Goal: Information Seeking & Learning: Learn about a topic

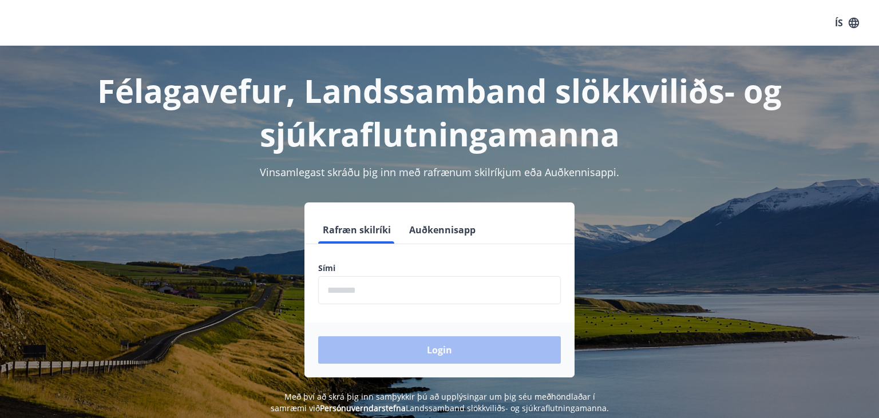
click at [350, 293] on input "phone" at bounding box center [439, 290] width 243 height 28
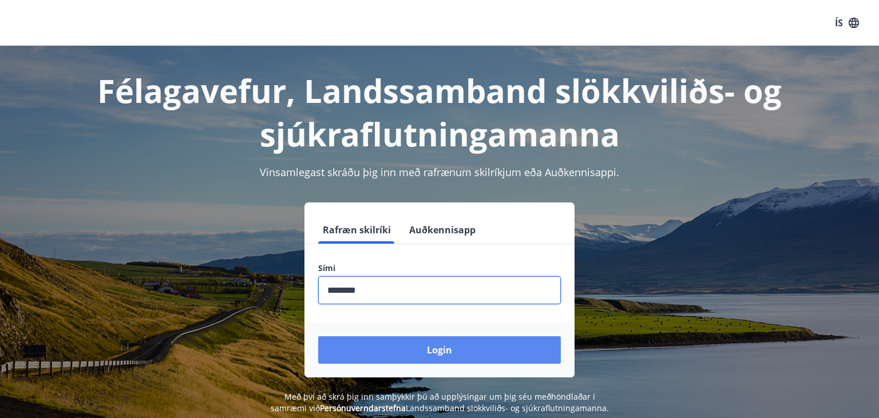
type input "********"
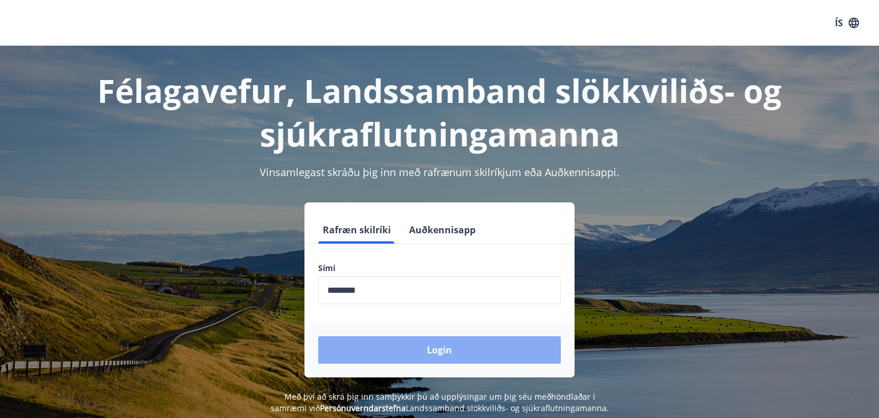
click at [447, 354] on button "Login" at bounding box center [439, 349] width 243 height 27
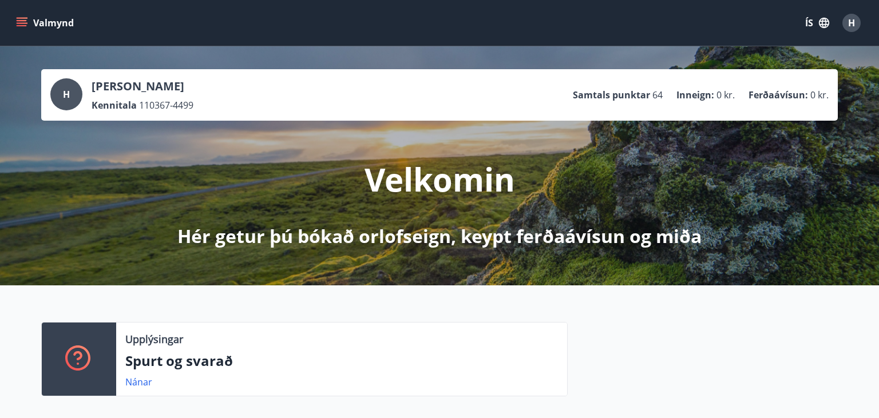
click at [21, 23] on icon "menu" at bounding box center [23, 22] width 13 height 1
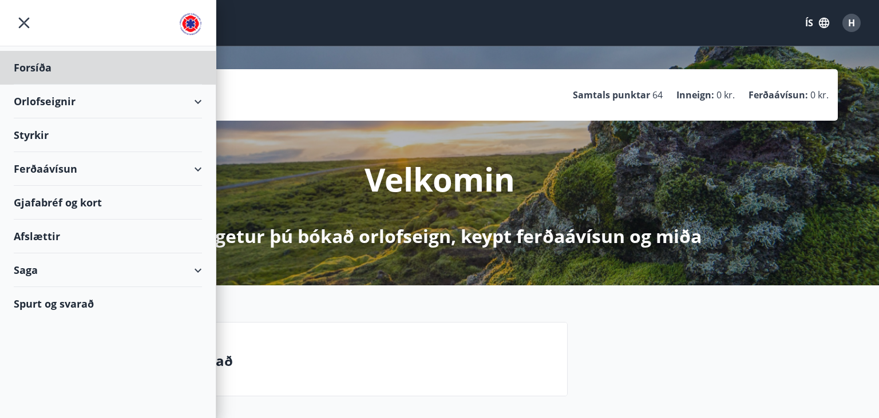
click at [49, 136] on div "Styrkir" at bounding box center [108, 135] width 188 height 34
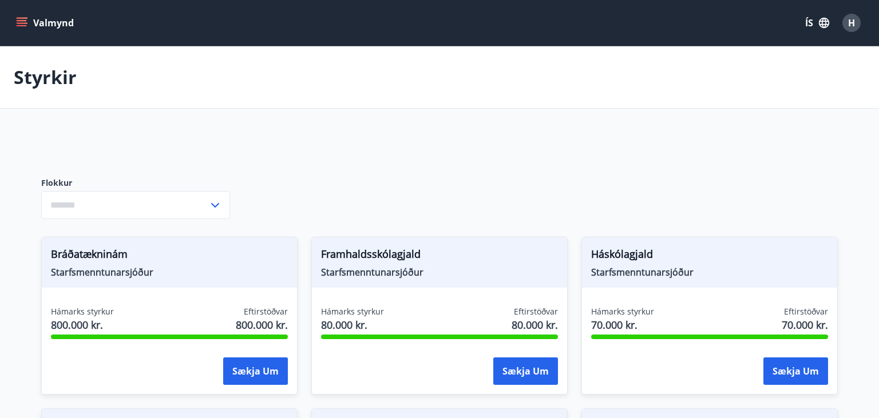
type input "***"
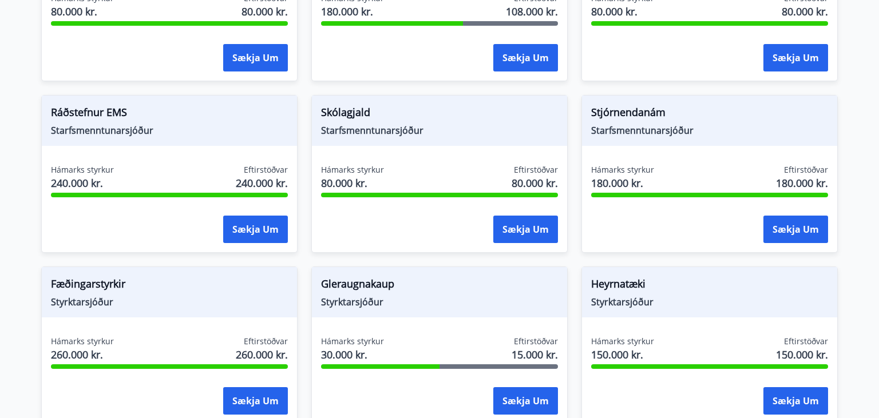
scroll to position [486, 0]
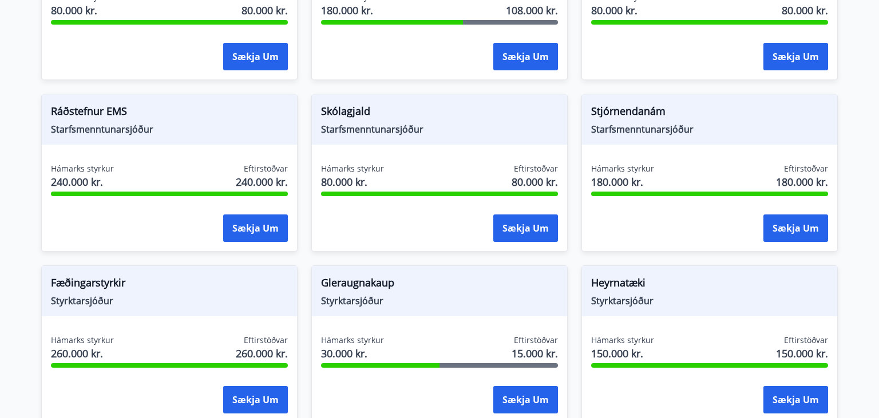
click at [238, 139] on div "Ráðstefnur EMS Starfsmenntunarsjóður" at bounding box center [169, 119] width 255 height 50
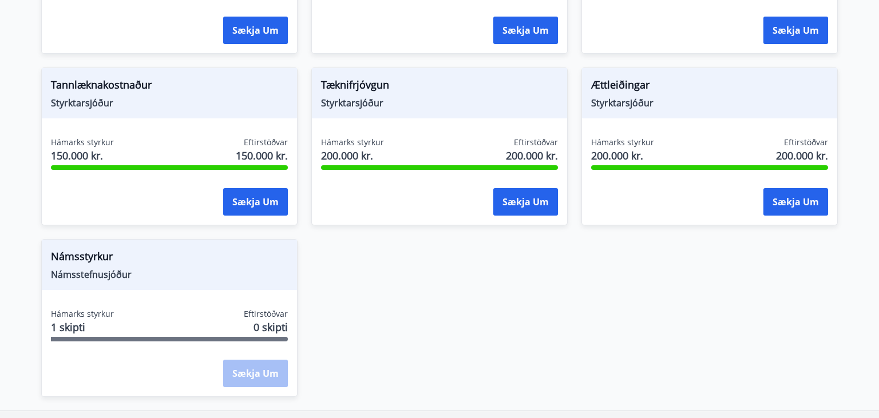
scroll to position [1376, 0]
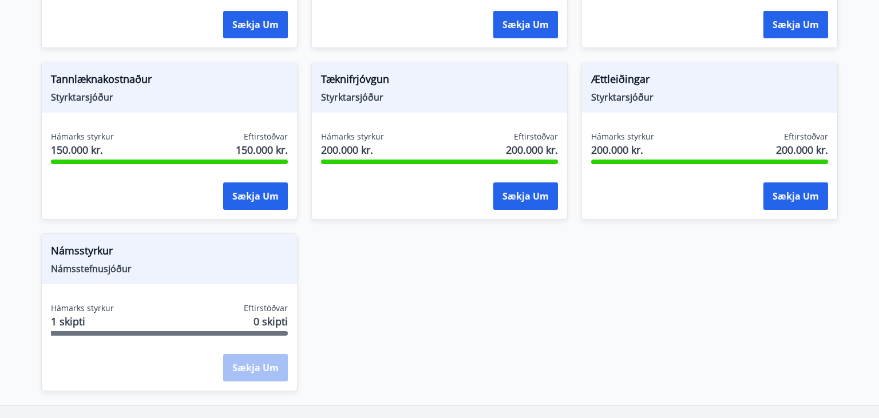
click at [114, 254] on span "Námsstyrkur" at bounding box center [169, 252] width 237 height 19
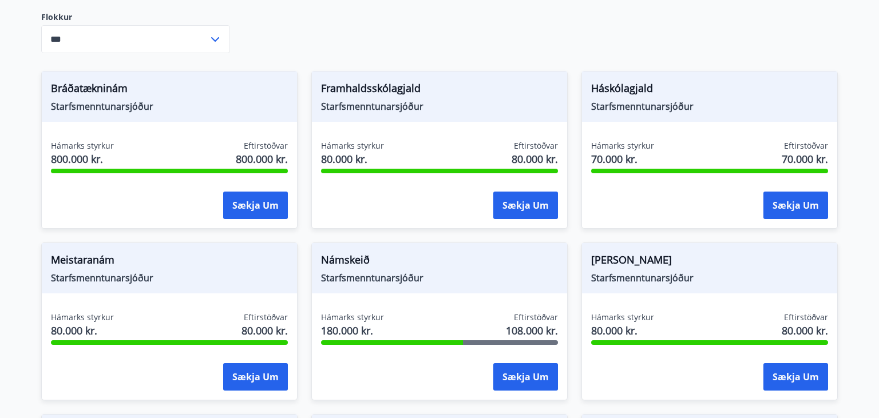
scroll to position [0, 0]
